Goal: Information Seeking & Learning: Learn about a topic

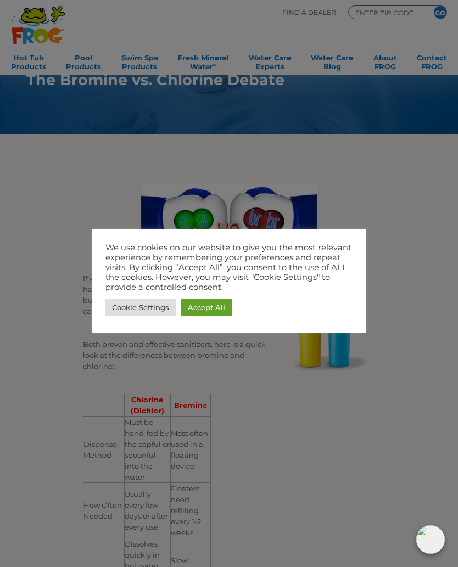
click at [212, 308] on link "Accept All" at bounding box center [206, 307] width 50 height 17
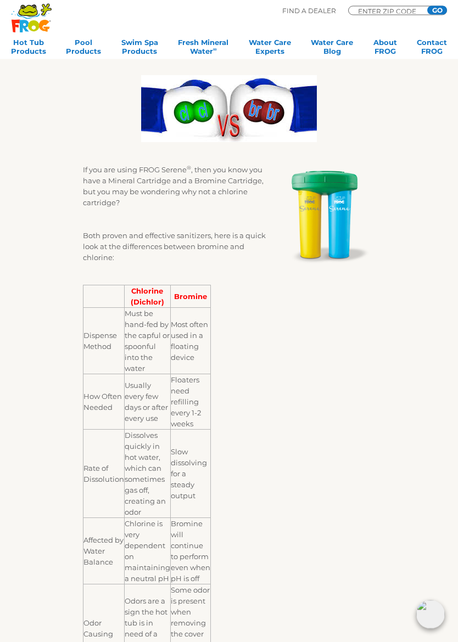
scroll to position [110, 0]
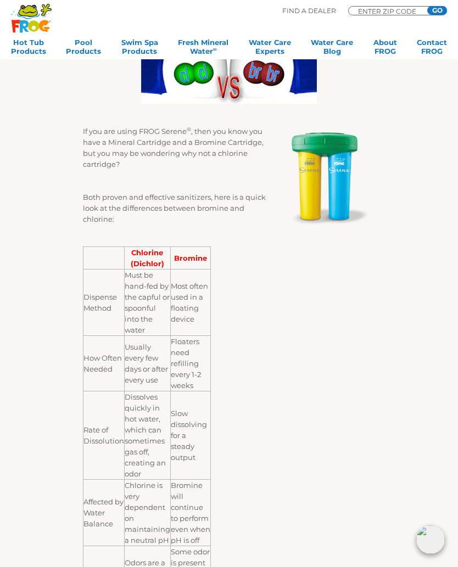
scroll to position [0, 0]
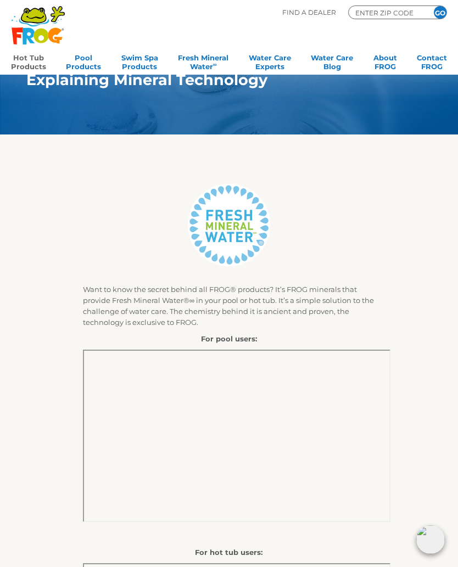
click at [36, 68] on link "Hot Tub Products" at bounding box center [28, 61] width 35 height 22
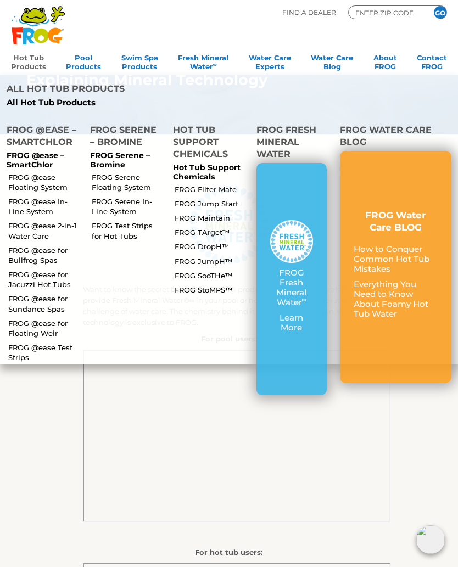
click at [325, 245] on div "FROG Fresh Mineral Water ∞ Learn More" at bounding box center [291, 279] width 70 height 232
click at [24, 221] on link "FROG @ease 2-in-1 Water Care" at bounding box center [44, 231] width 72 height 20
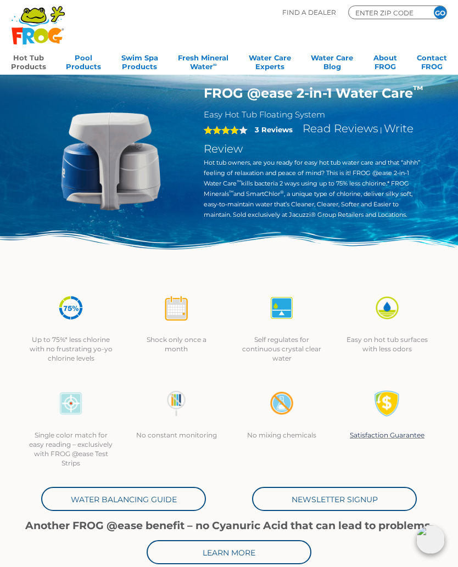
click at [31, 62] on link "Hot Tub Products" at bounding box center [28, 61] width 35 height 22
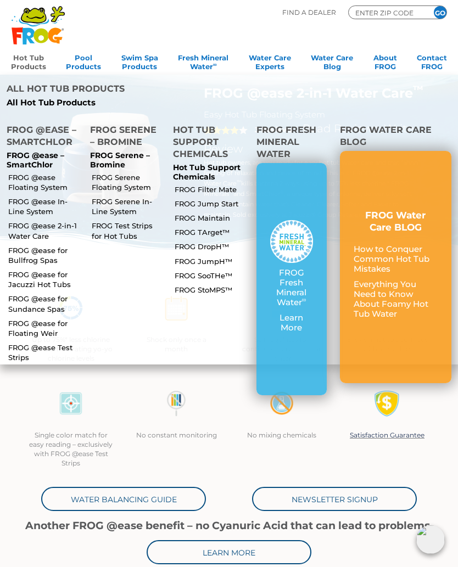
click at [22, 172] on link "FROG @ease Floating System" at bounding box center [44, 182] width 72 height 20
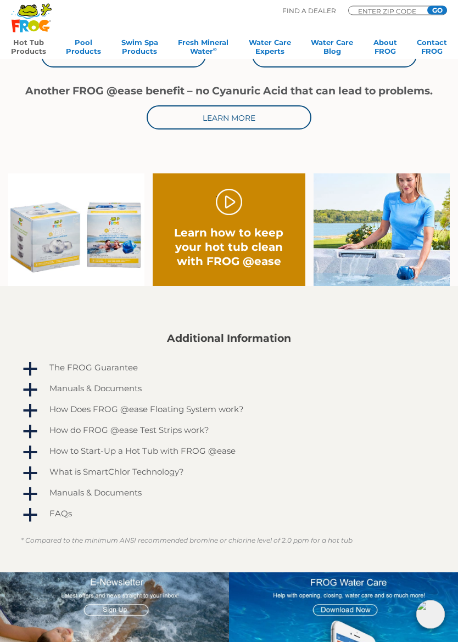
scroll to position [462, 0]
click at [34, 410] on span "a" at bounding box center [30, 411] width 16 height 16
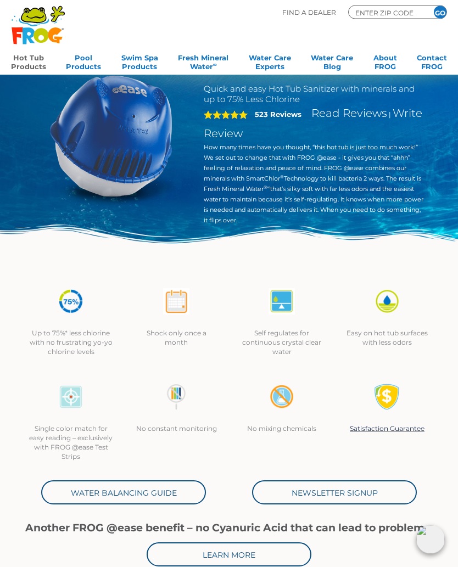
scroll to position [0, 0]
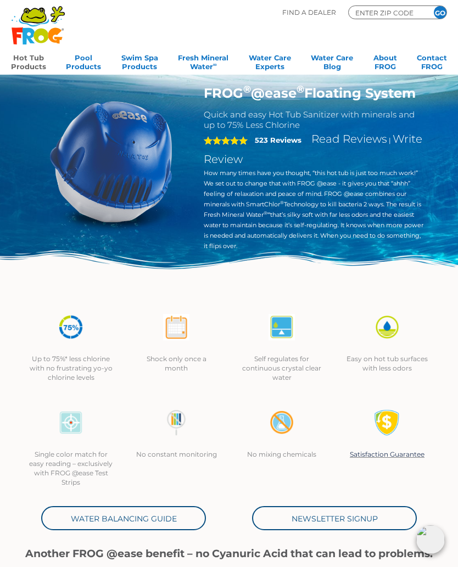
click at [28, 59] on link "Hot Tub Products" at bounding box center [28, 61] width 35 height 22
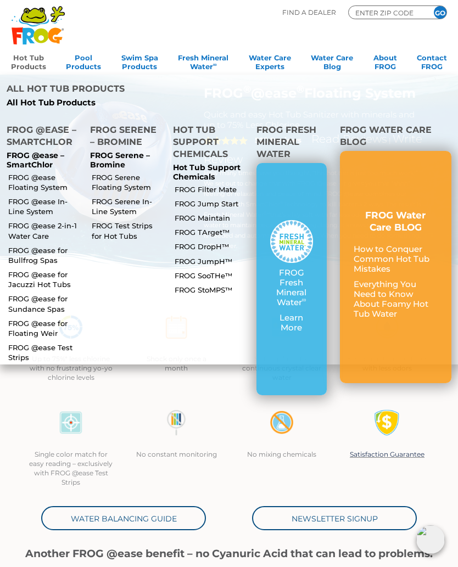
click at [19, 172] on link "FROG @ease Floating System" at bounding box center [44, 182] width 72 height 20
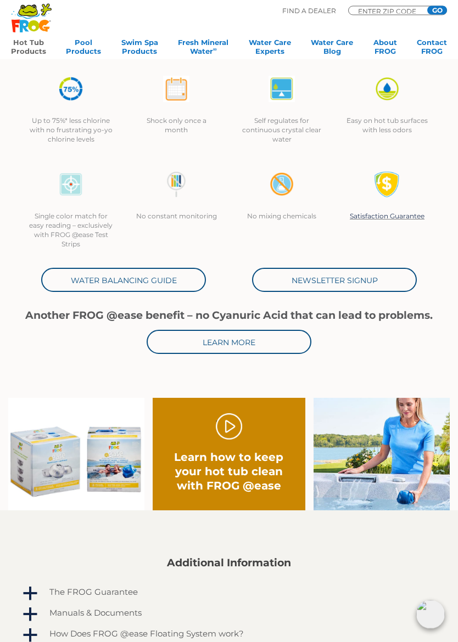
scroll to position [238, 0]
click at [188, 281] on link "Water Balancing Guide" at bounding box center [123, 280] width 165 height 24
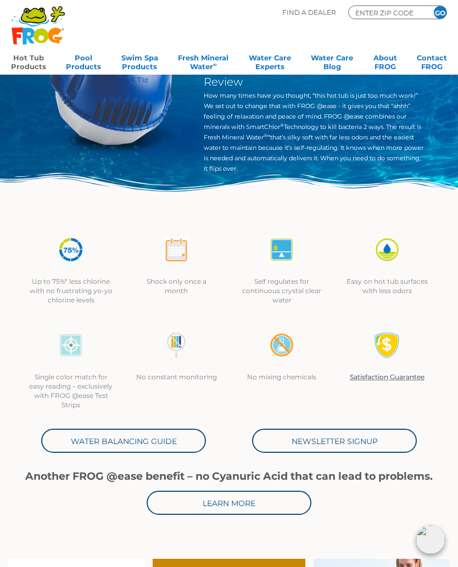
scroll to position [0, 0]
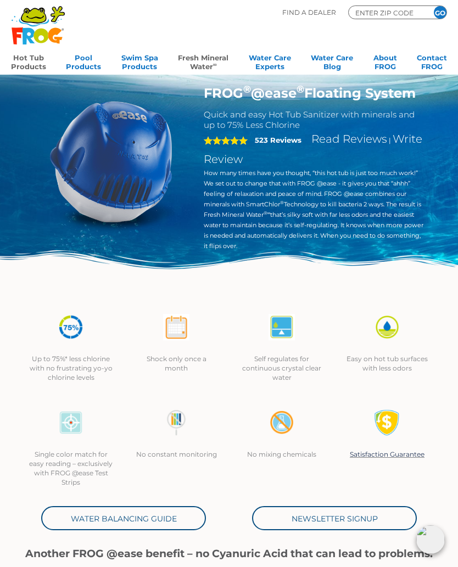
click at [211, 64] on link "Fresh Mineral Water ∞" at bounding box center [203, 61] width 50 height 22
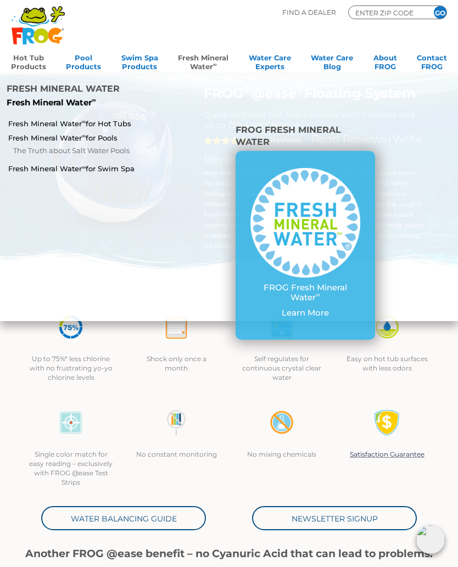
click at [122, 119] on link "Fresh Mineral Water ∞ for Hot Tubs" at bounding box center [79, 124] width 142 height 10
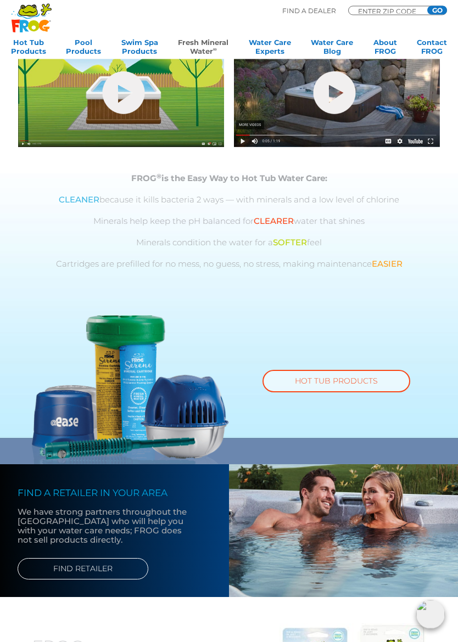
scroll to position [372, 0]
click at [377, 380] on link "HOT TUB PRODUCTS" at bounding box center [336, 381] width 148 height 22
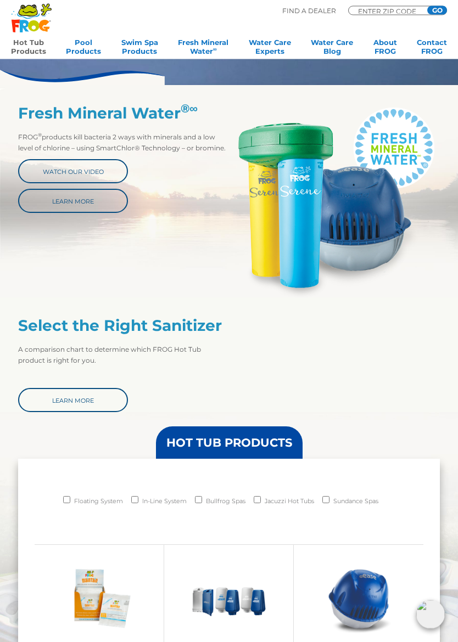
scroll to position [356, 0]
click at [41, 400] on link "Learn More" at bounding box center [73, 400] width 110 height 24
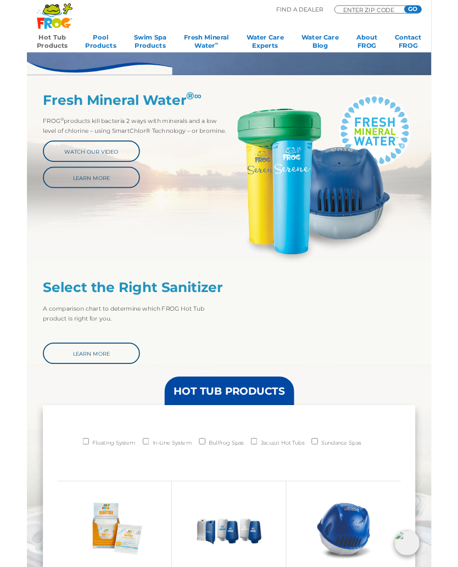
scroll to position [387, 0]
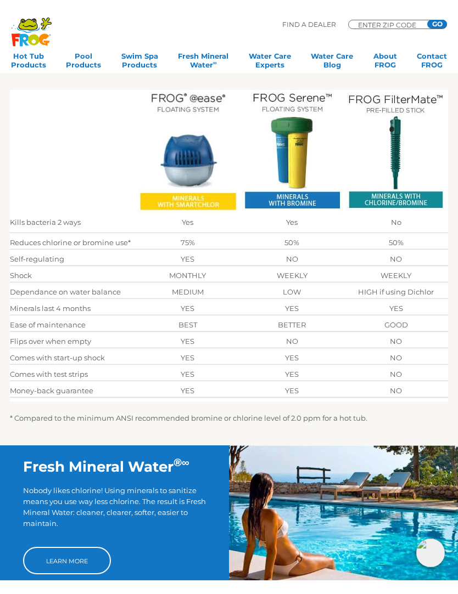
scroll to position [222, 0]
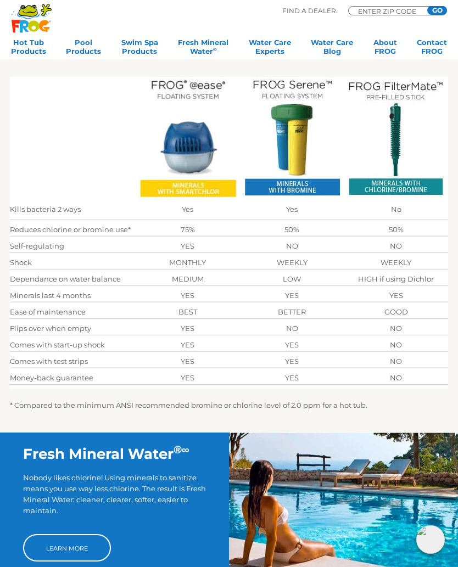
click at [443, 326] on td "NO" at bounding box center [395, 328] width 104 height 11
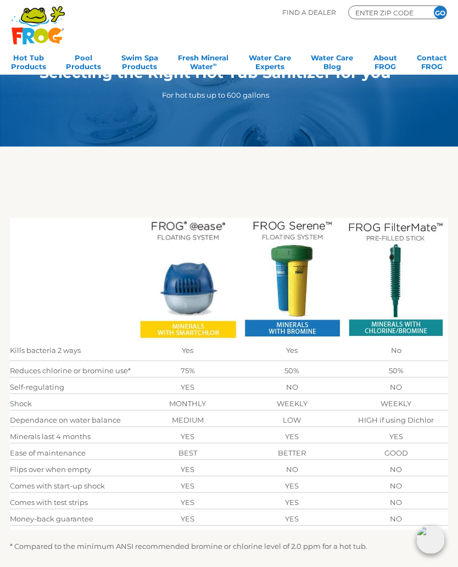
scroll to position [0, 0]
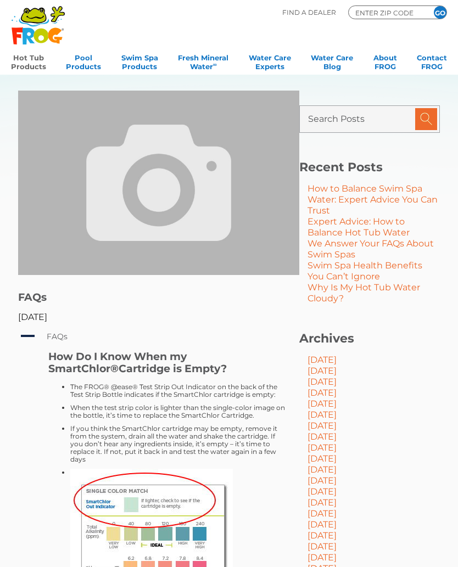
click at [24, 67] on link "Hot Tub Products" at bounding box center [28, 61] width 35 height 22
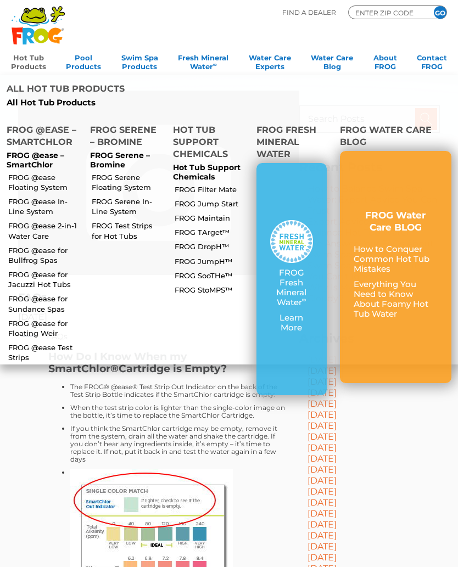
click at [89, 194] on li "FROG Serene In-Line System" at bounding box center [125, 206] width 78 height 24
click at [107, 196] on link "FROG Serene In-Line System" at bounding box center [128, 206] width 72 height 20
click at [144, 172] on link "FROG Serene Floating System" at bounding box center [128, 182] width 72 height 20
click at [227, 184] on link "FROG Filter Mate" at bounding box center [210, 189] width 72 height 10
click at [225, 213] on link "FROG Maintain" at bounding box center [210, 218] width 72 height 10
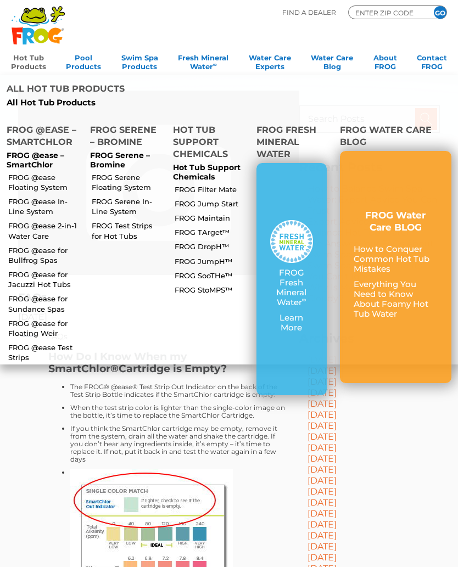
click at [99, 196] on link "FROG Serene In-Line System" at bounding box center [128, 206] width 72 height 20
click at [103, 172] on link "FROG Serene Floating System" at bounding box center [128, 182] width 72 height 20
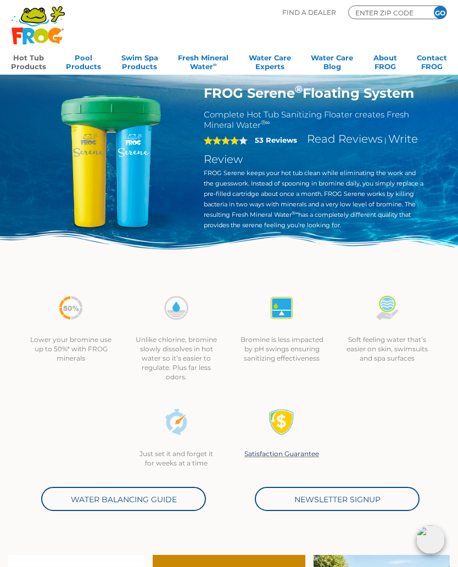
click at [267, 137] on strong "53 Reviews" at bounding box center [276, 140] width 42 height 9
click at [369, 136] on link "Read Reviews" at bounding box center [345, 138] width 76 height 13
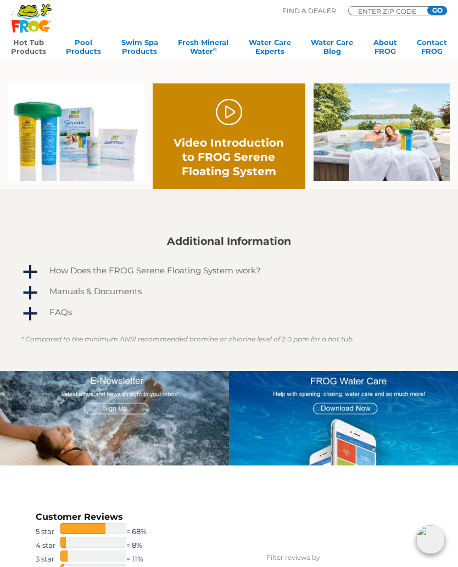
scroll to position [421, 0]
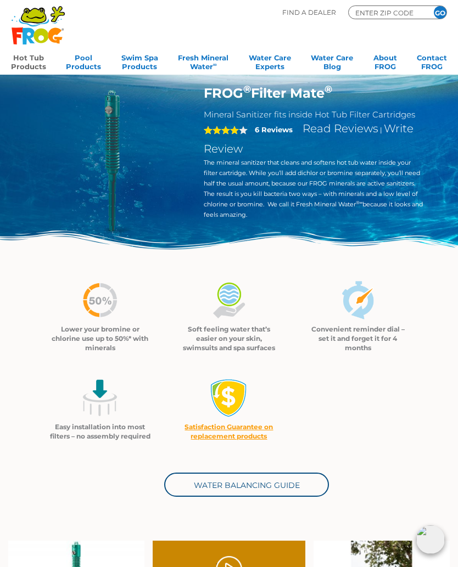
click at [268, 127] on strong "6 Reviews" at bounding box center [274, 129] width 38 height 9
click at [346, 131] on link "Read Reviews" at bounding box center [340, 128] width 76 height 13
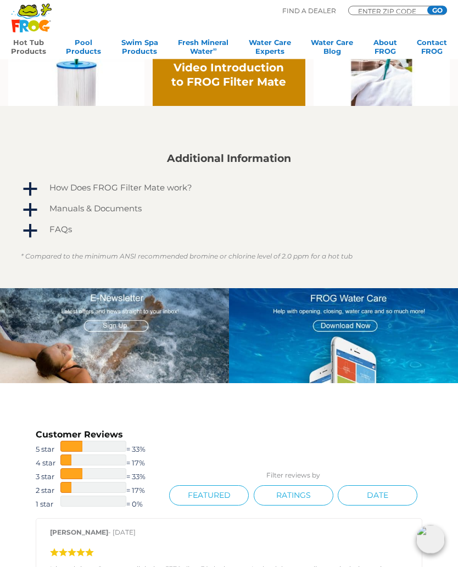
scroll to position [244, 0]
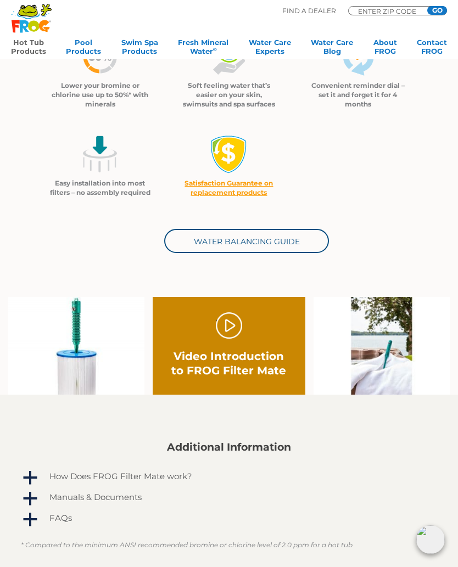
click at [235, 334] on link "." at bounding box center [229, 325] width 26 height 26
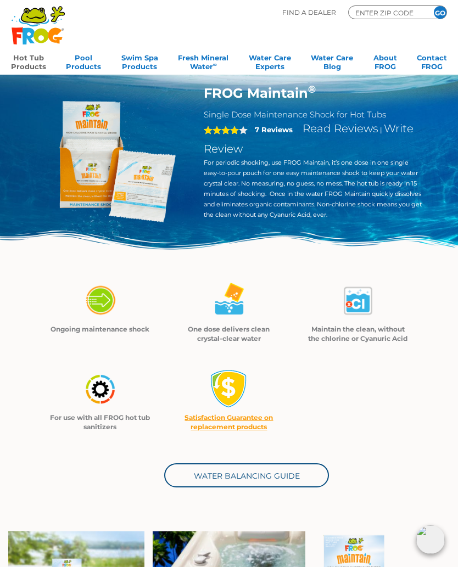
click at [264, 128] on strong "7 Reviews" at bounding box center [274, 129] width 38 height 9
click at [231, 122] on div "4 7 Reviews Read Reviews | Write Review" at bounding box center [314, 139] width 220 height 38
click at [279, 126] on strong "7 Reviews" at bounding box center [274, 129] width 38 height 9
click at [257, 131] on strong "7 Reviews" at bounding box center [274, 129] width 38 height 9
click at [340, 130] on link "Read Reviews" at bounding box center [340, 128] width 76 height 13
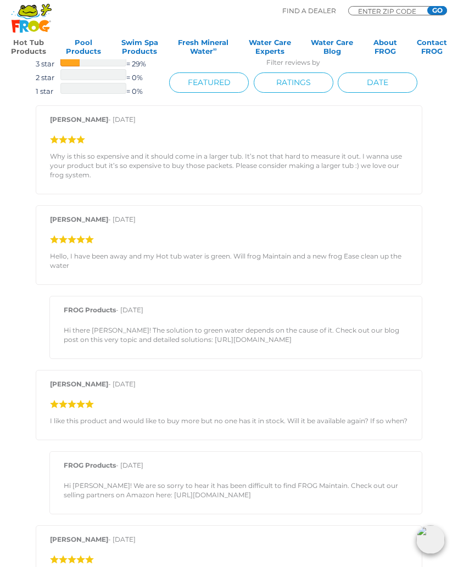
scroll to position [898, 0]
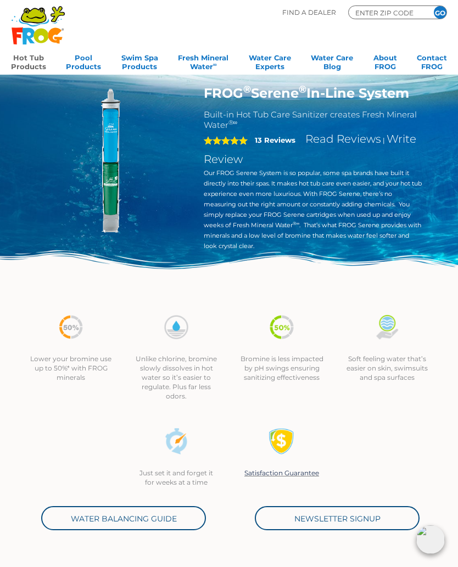
click at [274, 141] on strong "13 Reviews" at bounding box center [275, 140] width 41 height 9
click at [334, 142] on link "Read Reviews" at bounding box center [343, 138] width 76 height 13
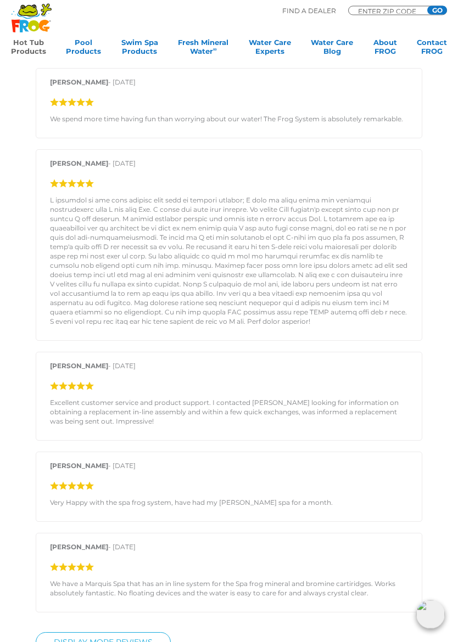
scroll to position [1023, 0]
click at [40, 330] on div "[PERSON_NAME] - [DATE]" at bounding box center [229, 244] width 386 height 191
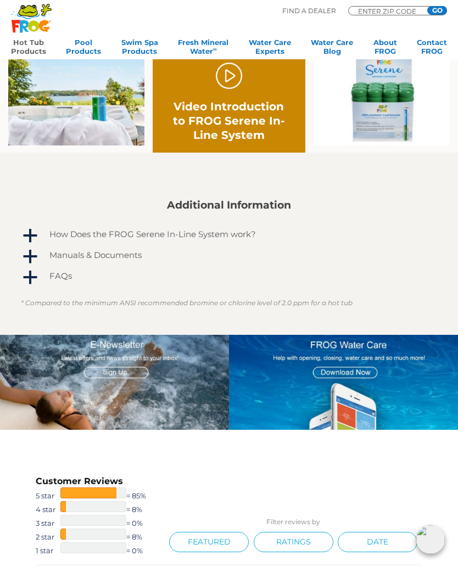
scroll to position [516, 0]
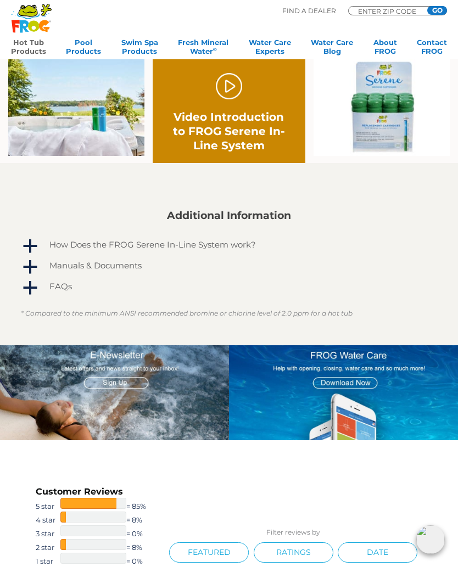
click at [27, 246] on span "a" at bounding box center [30, 246] width 16 height 16
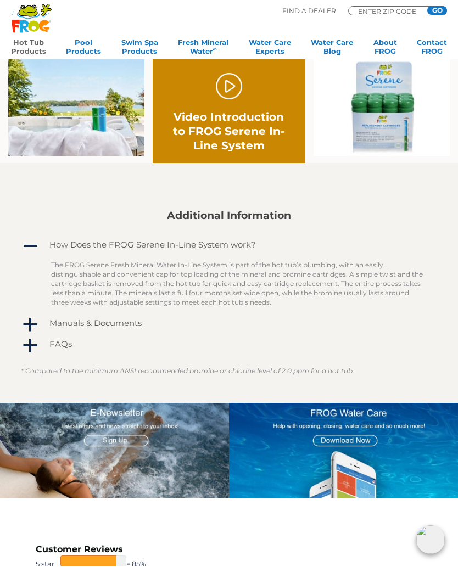
click at [29, 327] on span "a" at bounding box center [30, 325] width 16 height 16
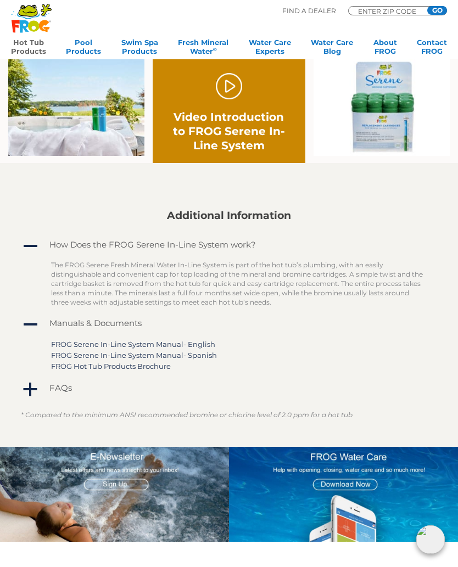
click at [33, 384] on span "a" at bounding box center [30, 389] width 16 height 16
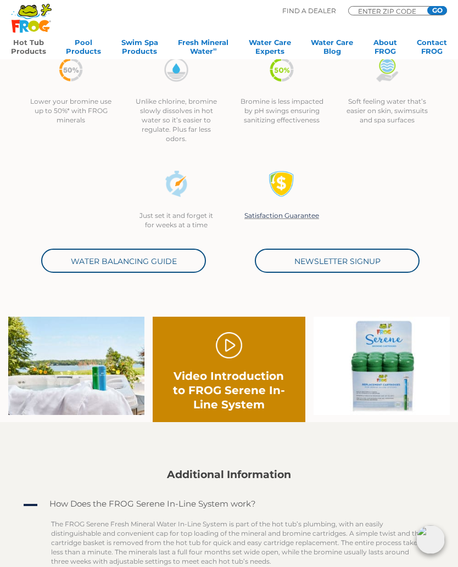
scroll to position [244, 0]
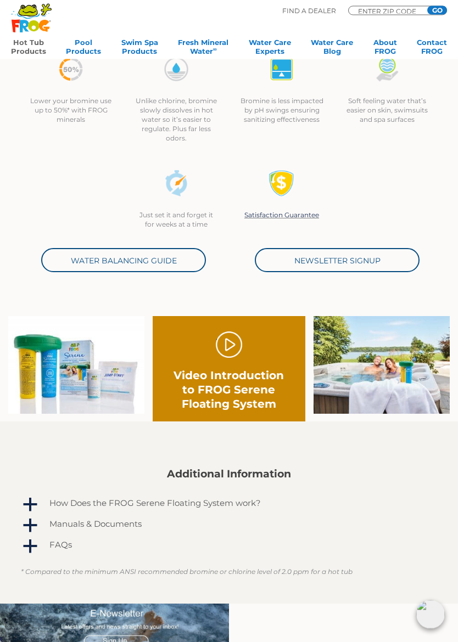
scroll to position [239, 0]
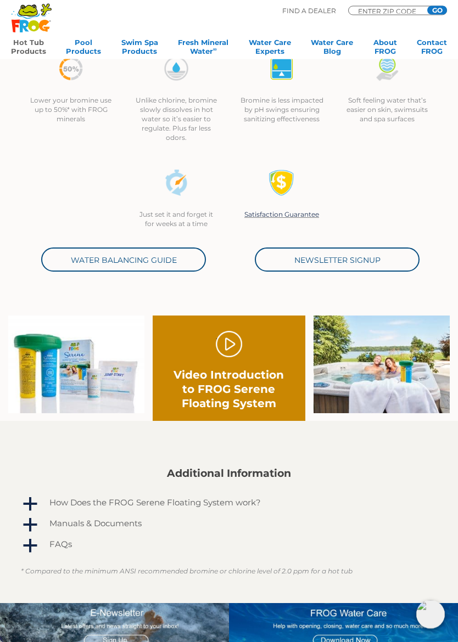
click at [231, 347] on link "." at bounding box center [229, 344] width 26 height 26
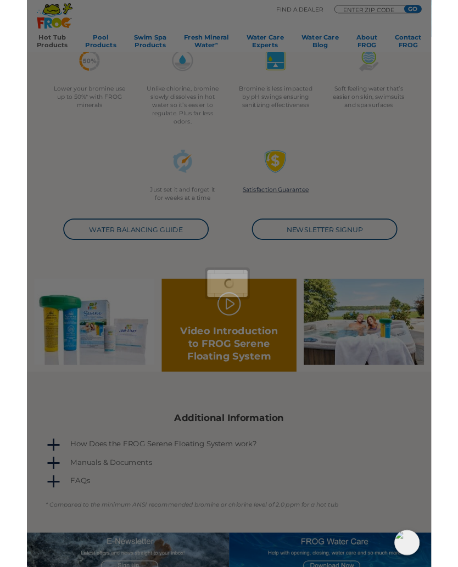
scroll to position [270, 0]
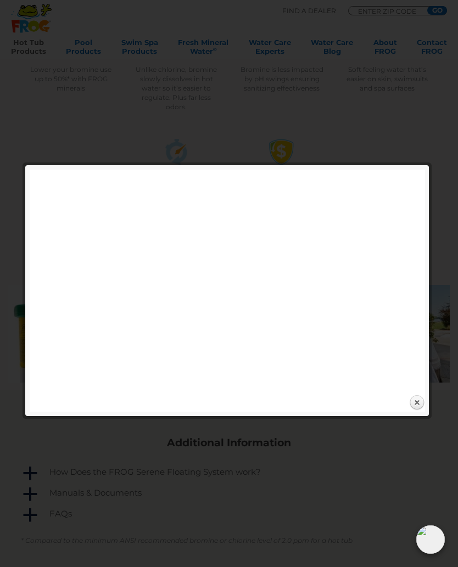
click at [432, 353] on div "Expand next previous Play Previous 1/1" at bounding box center [232, 291] width 405 height 242
